Goal: Task Accomplishment & Management: Use online tool/utility

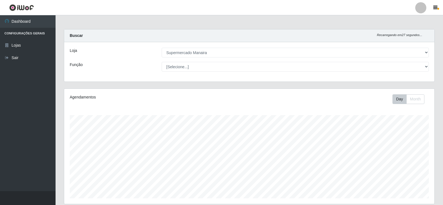
select select "443"
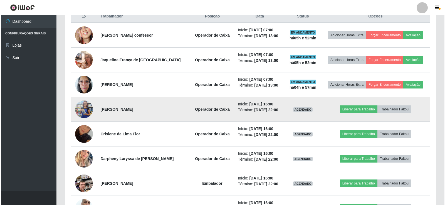
scroll to position [193, 0]
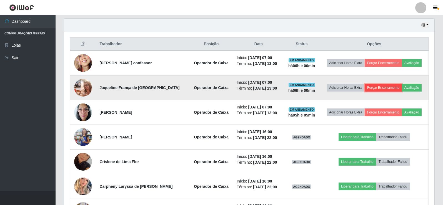
click at [383, 89] on button "Forçar Encerramento" at bounding box center [383, 88] width 37 height 8
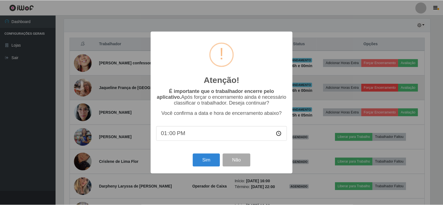
scroll to position [115, 368]
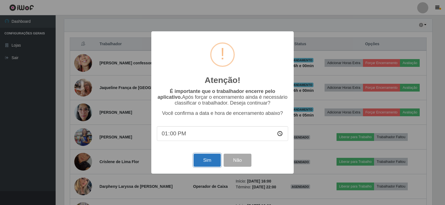
click at [211, 161] on button "Sim" at bounding box center [206, 160] width 27 height 13
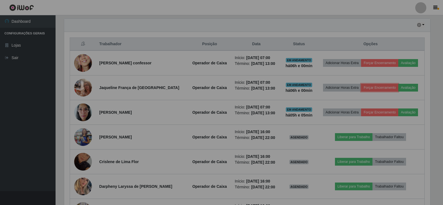
scroll to position [115, 371]
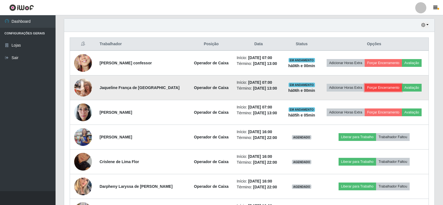
click at [378, 88] on button "Forçar Encerramento" at bounding box center [383, 88] width 37 height 8
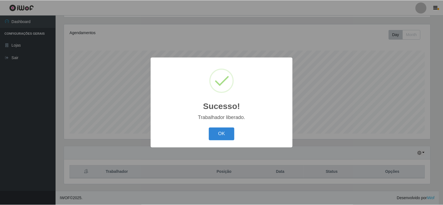
scroll to position [65, 0]
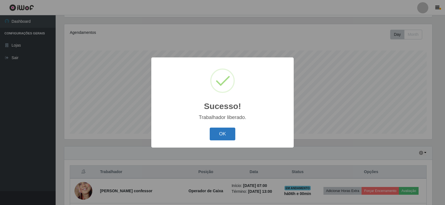
click at [229, 138] on button "OK" at bounding box center [223, 134] width 26 height 13
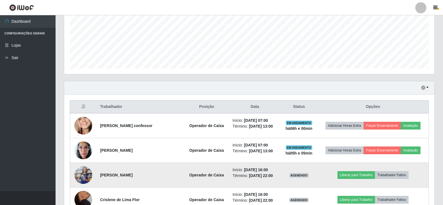
scroll to position [120, 0]
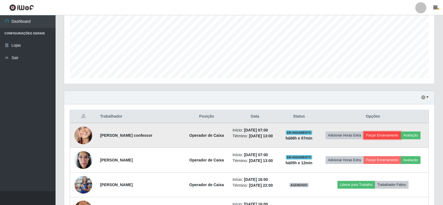
click at [381, 134] on button "Forçar Encerramento" at bounding box center [382, 136] width 37 height 8
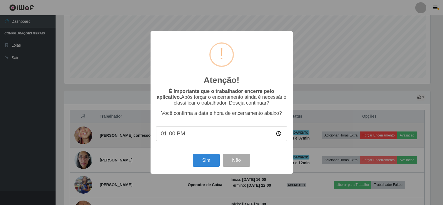
scroll to position [115, 368]
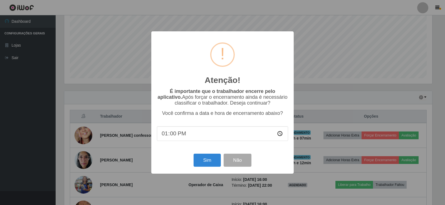
click at [172, 136] on input "13:00" at bounding box center [222, 133] width 131 height 15
type input "13:00"
click at [207, 165] on button "Sim" at bounding box center [206, 160] width 27 height 13
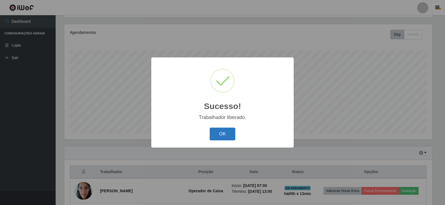
click at [227, 139] on button "OK" at bounding box center [223, 134] width 26 height 13
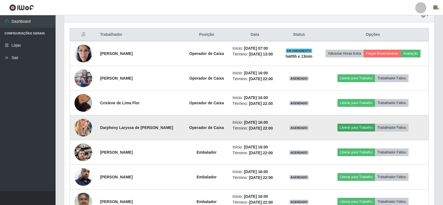
scroll to position [210, 0]
